Goal: Task Accomplishment & Management: Manage account settings

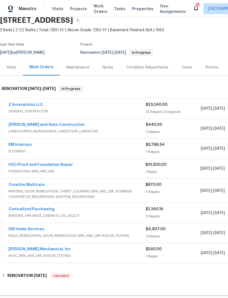
scroll to position [24, 0]
click at [26, 146] on link "RM Interiors" at bounding box center [19, 145] width 23 height 4
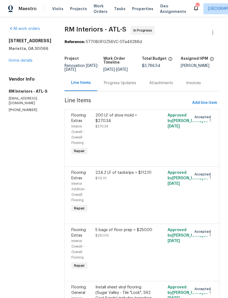
click at [114, 85] on div "Progress Updates" at bounding box center [120, 82] width 32 height 5
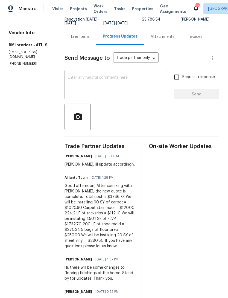
scroll to position [47, 0]
click at [101, 87] on textarea at bounding box center [116, 84] width 96 height 19
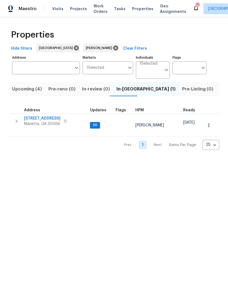
click at [47, 117] on span "[STREET_ADDRESS]" at bounding box center [42, 118] width 36 height 5
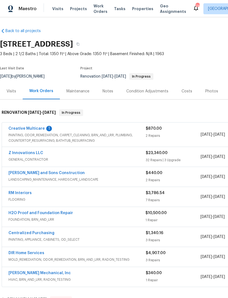
click at [28, 126] on link "Creative Multicare" at bounding box center [26, 128] width 36 height 4
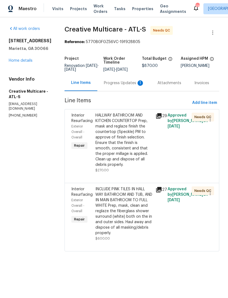
click at [123, 86] on div "Progress Updates 1" at bounding box center [124, 82] width 41 height 5
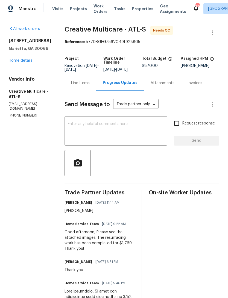
click at [90, 86] on div "Line Items" at bounding box center [80, 82] width 19 height 5
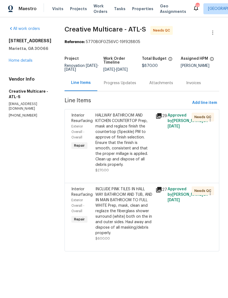
click at [92, 123] on span "Interior Resurfacing" at bounding box center [81, 117] width 21 height 9
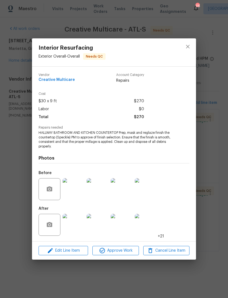
click at [101, 224] on img at bounding box center [98, 225] width 22 height 22
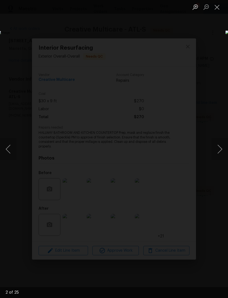
click at [215, 151] on button "Next image" at bounding box center [220, 149] width 16 height 22
click at [216, 150] on button "Next image" at bounding box center [220, 149] width 16 height 22
click at [217, 149] on button "Next image" at bounding box center [220, 149] width 16 height 22
click at [216, 146] on button "Next image" at bounding box center [220, 149] width 16 height 22
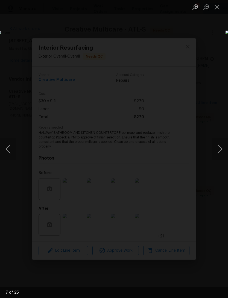
click at [215, 150] on button "Next image" at bounding box center [220, 149] width 16 height 22
click at [217, 152] on button "Next image" at bounding box center [220, 149] width 16 height 22
click at [217, 151] on button "Next image" at bounding box center [220, 149] width 16 height 22
click at [216, 149] on button "Next image" at bounding box center [220, 149] width 16 height 22
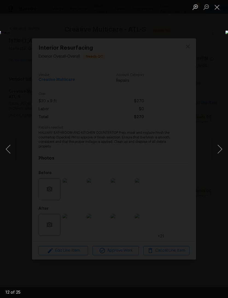
click at [216, 152] on button "Next image" at bounding box center [220, 149] width 16 height 22
click at [217, 154] on button "Next image" at bounding box center [220, 149] width 16 height 22
click at [215, 154] on button "Next image" at bounding box center [220, 149] width 16 height 22
click at [214, 150] on button "Next image" at bounding box center [220, 149] width 16 height 22
click at [217, 150] on button "Next image" at bounding box center [220, 149] width 16 height 22
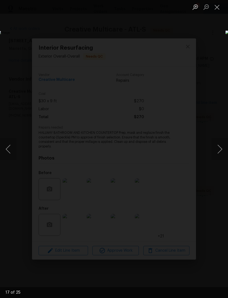
click at [214, 151] on button "Next image" at bounding box center [220, 149] width 16 height 22
click at [216, 150] on button "Next image" at bounding box center [220, 149] width 16 height 22
click at [217, 150] on button "Next image" at bounding box center [220, 149] width 16 height 22
click at [214, 150] on button "Next image" at bounding box center [220, 149] width 16 height 22
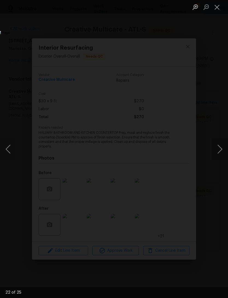
click at [215, 149] on button "Next image" at bounding box center [220, 149] width 16 height 22
click at [215, 152] on button "Next image" at bounding box center [220, 149] width 16 height 22
click at [216, 151] on button "Next image" at bounding box center [220, 149] width 16 height 22
click at [13, 147] on button "Previous image" at bounding box center [8, 149] width 16 height 22
click at [15, 144] on button "Previous image" at bounding box center [8, 149] width 16 height 22
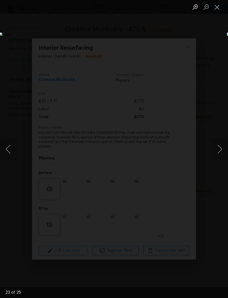
click at [12, 141] on button "Previous image" at bounding box center [8, 149] width 16 height 22
click at [208, 44] on div "Lightbox" at bounding box center [114, 149] width 228 height 298
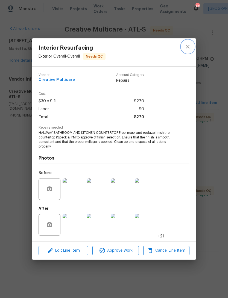
click at [189, 44] on icon "close" at bounding box center [188, 46] width 7 height 7
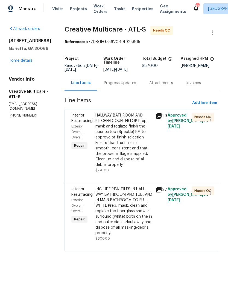
click at [93, 196] on span "Interior Resurfacing" at bounding box center [81, 191] width 21 height 9
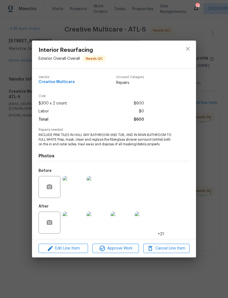
click at [76, 188] on img at bounding box center [74, 187] width 22 height 22
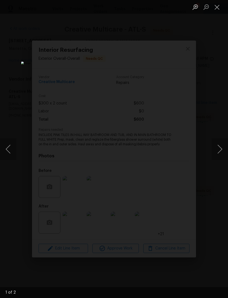
click at [218, 148] on button "Next image" at bounding box center [220, 149] width 16 height 22
click at [214, 149] on button "Next image" at bounding box center [220, 149] width 16 height 22
click at [218, 5] on button "Close lightbox" at bounding box center [217, 7] width 11 height 10
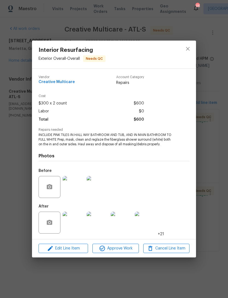
click at [74, 227] on img at bounding box center [74, 222] width 22 height 22
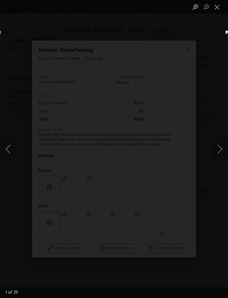
click at [216, 152] on button "Next image" at bounding box center [220, 149] width 16 height 22
click at [216, 148] on button "Next image" at bounding box center [220, 149] width 16 height 22
click at [217, 148] on button "Next image" at bounding box center [220, 149] width 16 height 22
click at [215, 146] on button "Next image" at bounding box center [220, 149] width 16 height 22
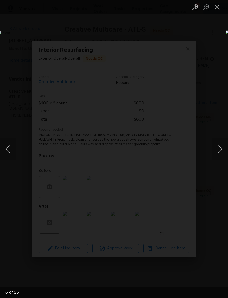
click at [217, 151] on button "Next image" at bounding box center [220, 149] width 16 height 22
click at [215, 150] on button "Next image" at bounding box center [220, 149] width 16 height 22
click at [211, 37] on div "Lightbox" at bounding box center [114, 149] width 228 height 298
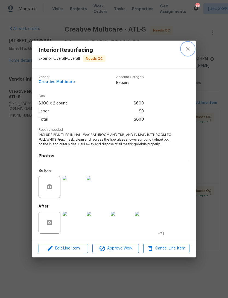
click at [189, 49] on icon "close" at bounding box center [188, 49] width 4 height 4
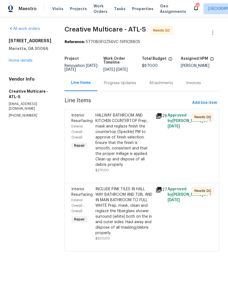
click at [127, 86] on div "Progress Updates" at bounding box center [120, 82] width 32 height 5
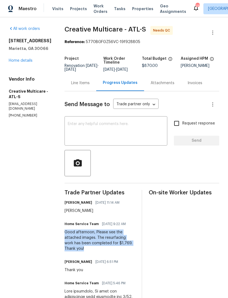
copy div "Good afternoon, Please see the attached images. The resurfacing work has been c…"
click at [90, 86] on div "Line Items" at bounding box center [80, 82] width 19 height 5
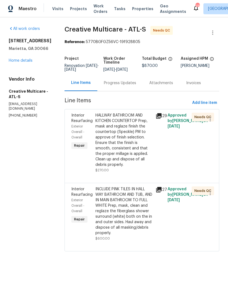
click at [93, 196] on span "Interior Resurfacing" at bounding box center [81, 191] width 21 height 9
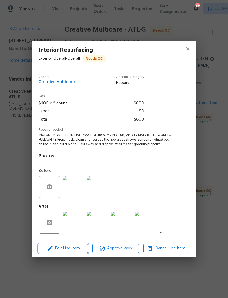
click at [72, 249] on span "Edit Line Item" at bounding box center [63, 248] width 46 height 7
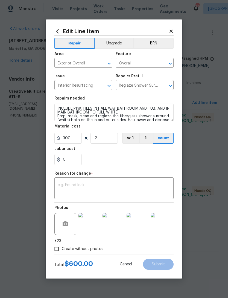
click at [90, 187] on textarea at bounding box center [114, 188] width 113 height 11
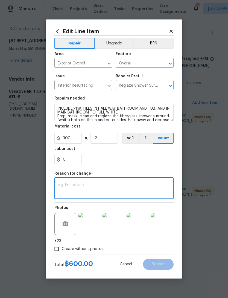
click at [94, 187] on textarea at bounding box center [114, 188] width 113 height 11
paste textarea "Good afternoon, Please see the attached images. The resurfacing work has been c…"
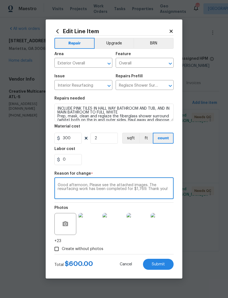
type textarea "Good afternoon, Please see the attached images. The resurfacing work has been c…"
click at [172, 29] on icon at bounding box center [171, 31] width 5 height 5
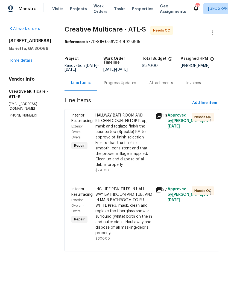
click at [28, 62] on link "Home details" at bounding box center [21, 61] width 24 height 4
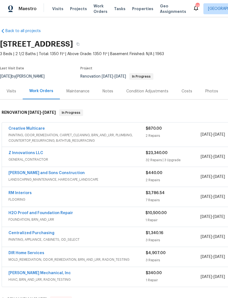
click at [35, 130] on link "Creative Multicare" at bounding box center [26, 128] width 36 height 4
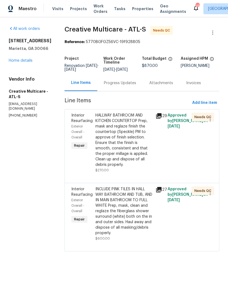
click at [92, 197] on div "Interior Resurfacing" at bounding box center [81, 191] width 21 height 11
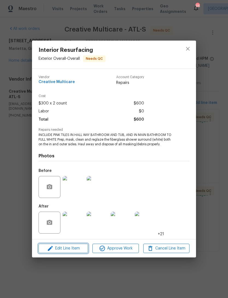
click at [70, 251] on span "Edit Line Item" at bounding box center [63, 248] width 46 height 7
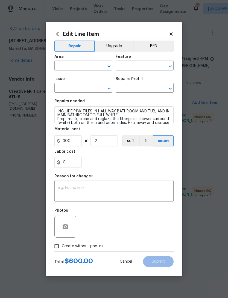
type input "Exterior Overall"
type input "Overall"
type input "Interior Resurfacing"
type input "Reglaze Shower Surround $300.00"
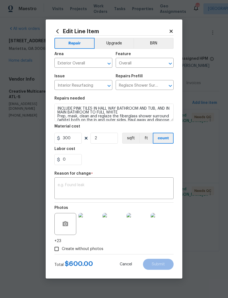
click at [87, 192] on textarea at bounding box center [114, 188] width 113 height 11
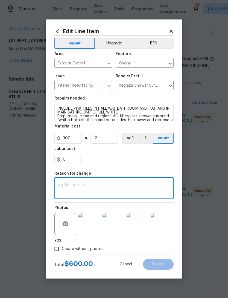
click at [88, 188] on textarea at bounding box center [114, 188] width 113 height 11
paste textarea "Good afternoon, Please see the attached images. The resurfacing work has been c…"
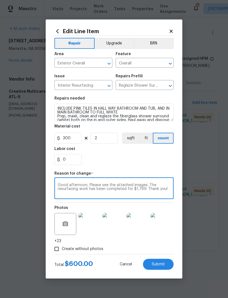
type textarea "Good afternoon, Please see the attached images. The resurfacing work has been c…"
click at [73, 164] on input "0" at bounding box center [67, 159] width 27 height 11
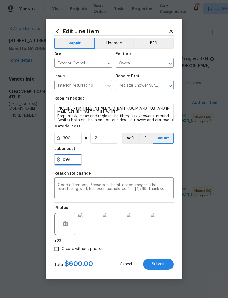
type input "899"
click at [126, 162] on div "899" at bounding box center [113, 159] width 119 height 11
click at [157, 266] on span "Submit" at bounding box center [158, 264] width 13 height 4
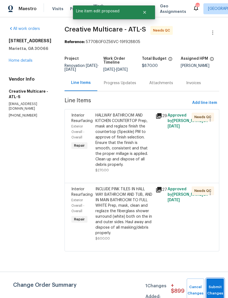
click at [217, 290] on span "Submit Changes" at bounding box center [215, 290] width 12 height 13
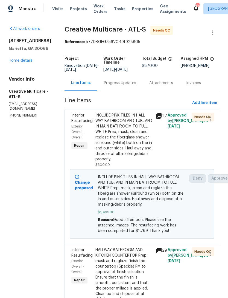
click at [24, 62] on link "Home details" at bounding box center [21, 61] width 24 height 4
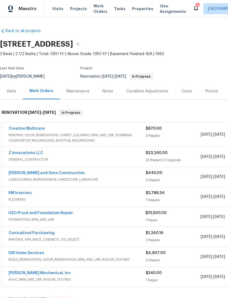
click at [102, 95] on div "Notes" at bounding box center [108, 91] width 24 height 16
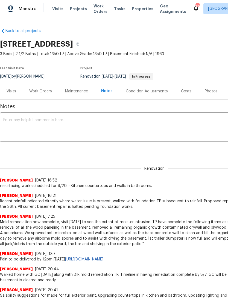
click at [48, 134] on textarea at bounding box center [154, 127] width 303 height 19
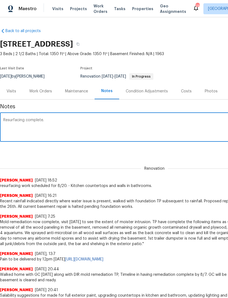
click at [86, 123] on textarea "Resurfacing complete." at bounding box center [154, 127] width 303 height 19
click at [44, 123] on textarea "Resurfacing complete. As well as interior painting" at bounding box center [154, 127] width 303 height 19
click at [45, 124] on textarea "Resurfacing complete. As well as interior painting" at bounding box center [154, 127] width 303 height 19
click at [43, 120] on textarea "Resurfacing complete. As well as interior painting" at bounding box center [154, 127] width 303 height 19
click at [30, 119] on textarea "Resurfacing As well as interior painting" at bounding box center [154, 127] width 303 height 19
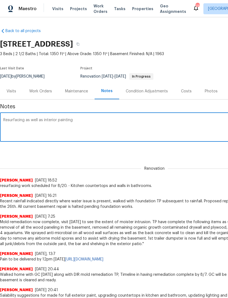
click at [78, 122] on textarea "Resurfacing as well as interior painting" at bounding box center [154, 127] width 303 height 19
click at [166, 133] on textarea "Resurfacing as well as interior painting on the upper floor is complete." at bounding box center [154, 127] width 303 height 19
type textarea "Resurfacing as well as interior painting on the upper floor is complete."
click at [195, 162] on div "Renovation [PERSON_NAME] [DATE] 18:52 resurfacing work scheduled for 8/20. - Ki…" at bounding box center [154, 173] width 309 height 29
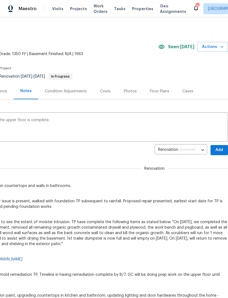
scroll to position [0, 81]
click at [217, 148] on span "Add" at bounding box center [219, 149] width 9 height 7
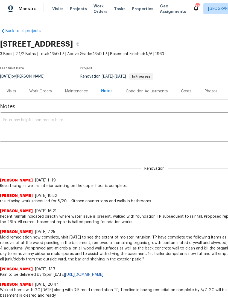
scroll to position [0, 0]
click at [12, 90] on div "Visits" at bounding box center [12, 90] width 10 height 5
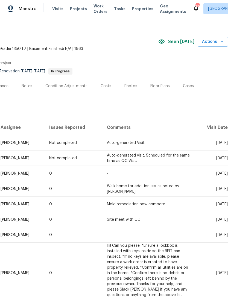
scroll to position [5, 81]
